Goal: Task Accomplishment & Management: Manage account settings

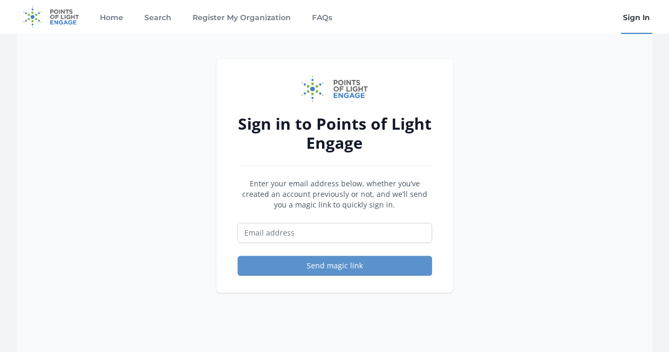
click at [637, 13] on link "Sign In" at bounding box center [636, 17] width 31 height 34
drag, startPoint x: 0, startPoint y: 0, endPoint x: 264, endPoint y: 233, distance: 352.3
click at [264, 233] on input "Email address" at bounding box center [335, 233] width 195 height 20
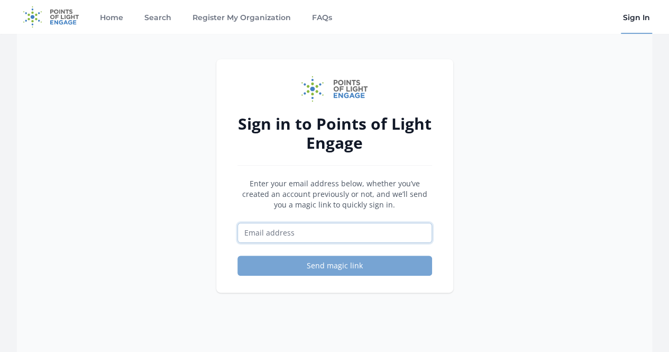
type input "mojeda@prologis.com"
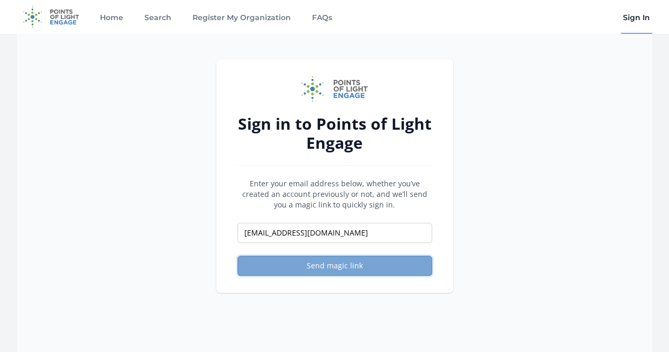
click at [278, 262] on button "Send magic link" at bounding box center [335, 265] width 195 height 20
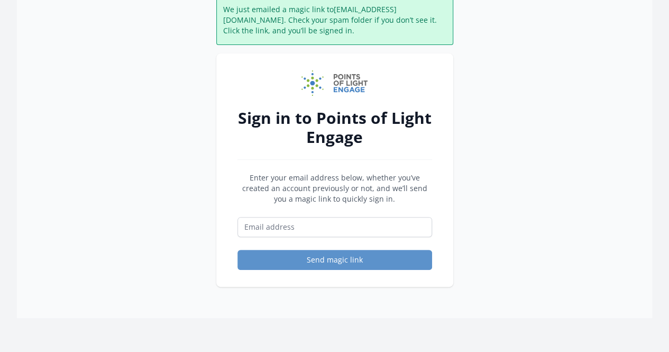
scroll to position [159, 0]
